Goal: Information Seeking & Learning: Learn about a topic

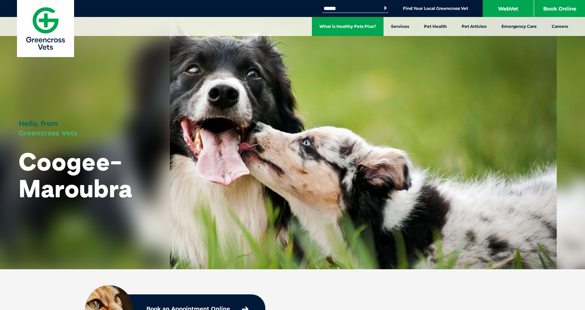
click at [349, 25] on link "What is Healthy Pets Plus?" at bounding box center [348, 26] width 72 height 19
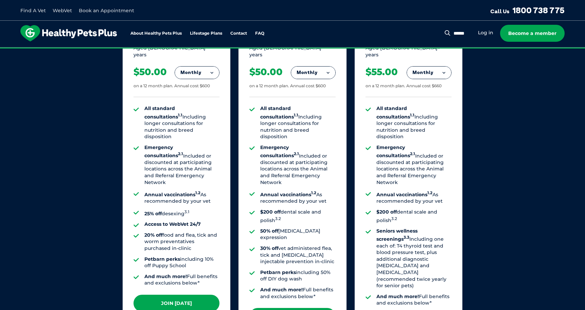
scroll to position [489, 0]
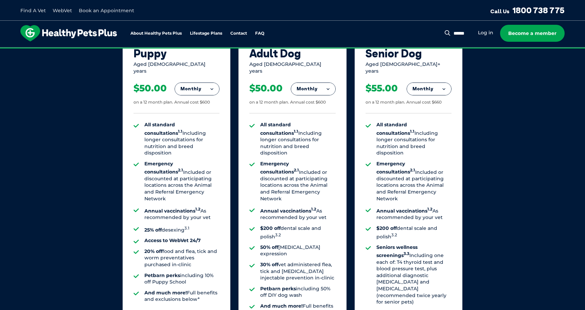
click at [192, 83] on button "Monthly" at bounding box center [197, 89] width 44 height 12
click at [71, 179] on div "Our Membership Plans All of our memberships are for a 12 month term. We offer s…" at bounding box center [292, 155] width 585 height 476
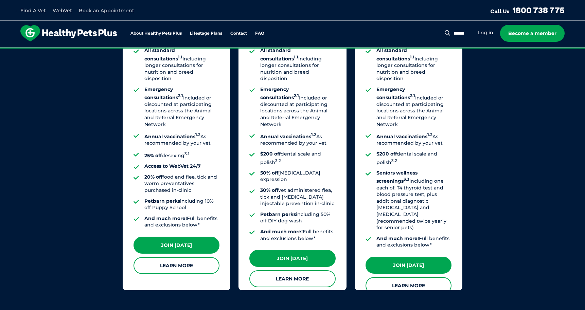
scroll to position [575, 0]
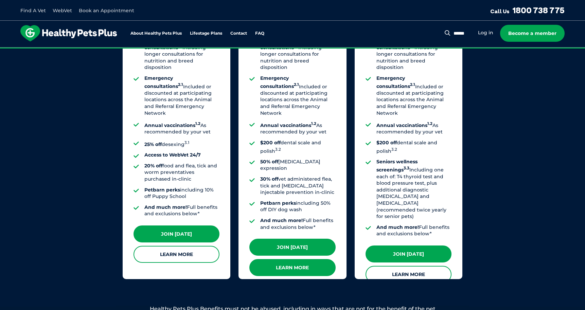
click at [309, 259] on link "Learn More" at bounding box center [293, 267] width 86 height 17
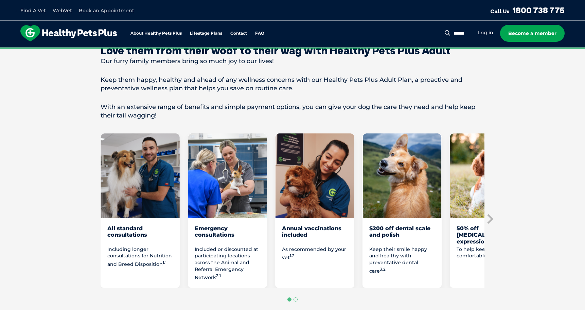
scroll to position [301, 0]
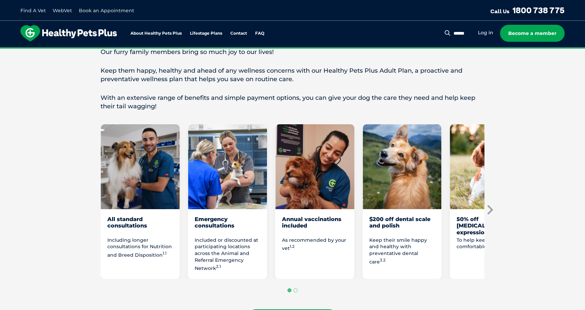
click at [491, 206] on icon "Next slide" at bounding box center [491, 210] width 6 height 10
